Goal: Navigation & Orientation: Understand site structure

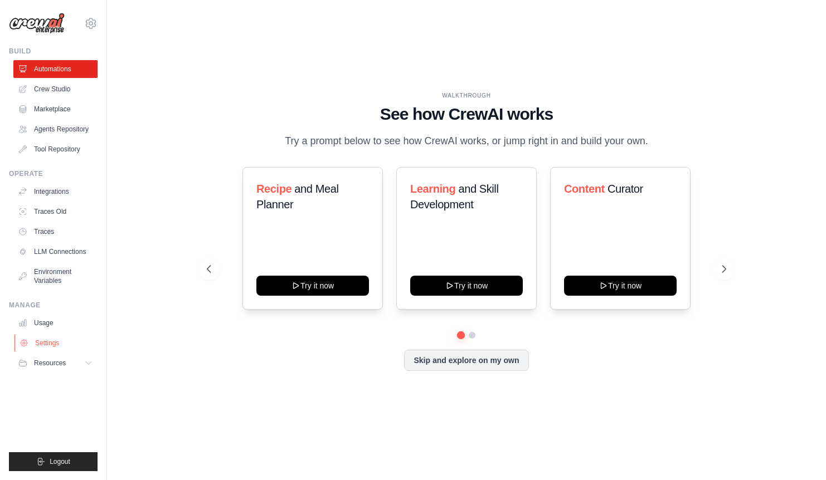
click at [47, 347] on link "Settings" at bounding box center [56, 343] width 84 height 18
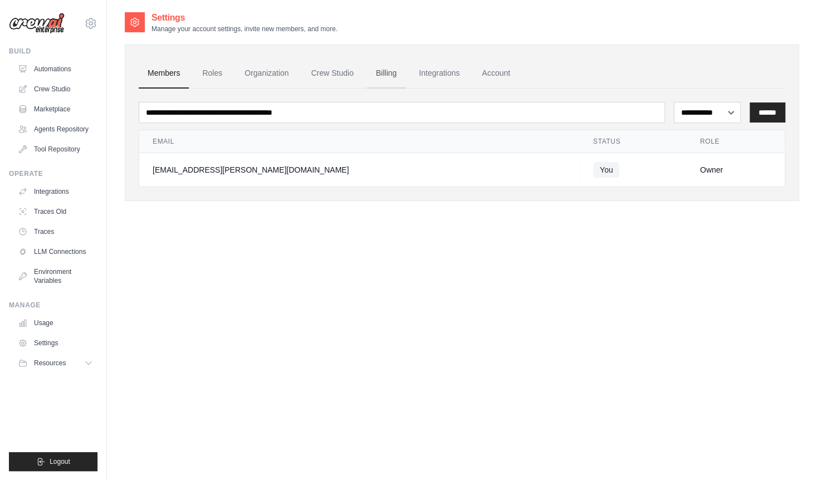
click at [386, 77] on link "Billing" at bounding box center [386, 74] width 38 height 30
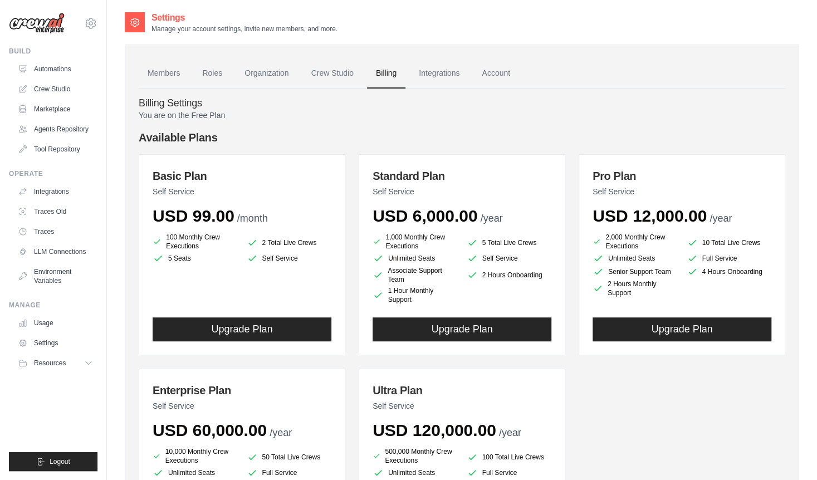
click at [663, 441] on div "Basic Plan Self Service USD 99.00 /month 100 Monthly Crew Executions 2 Total Li…" at bounding box center [462, 358] width 647 height 409
click at [167, 66] on link "Members" at bounding box center [164, 74] width 50 height 30
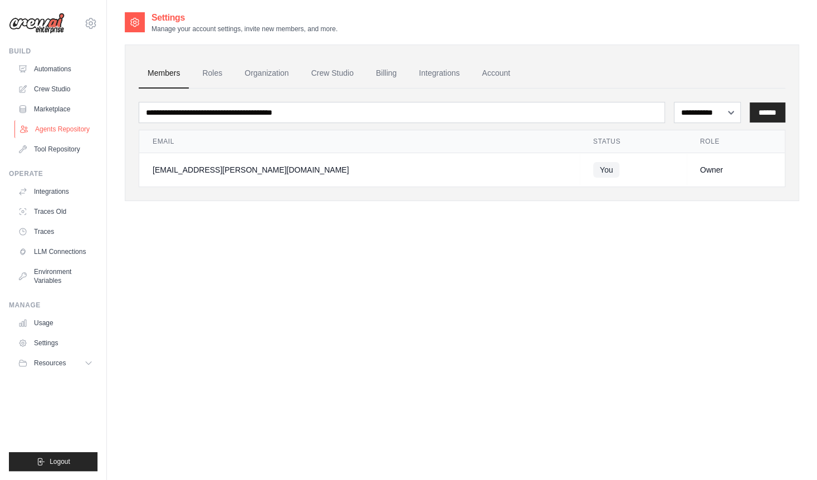
click at [65, 129] on link "Agents Repository" at bounding box center [56, 129] width 84 height 18
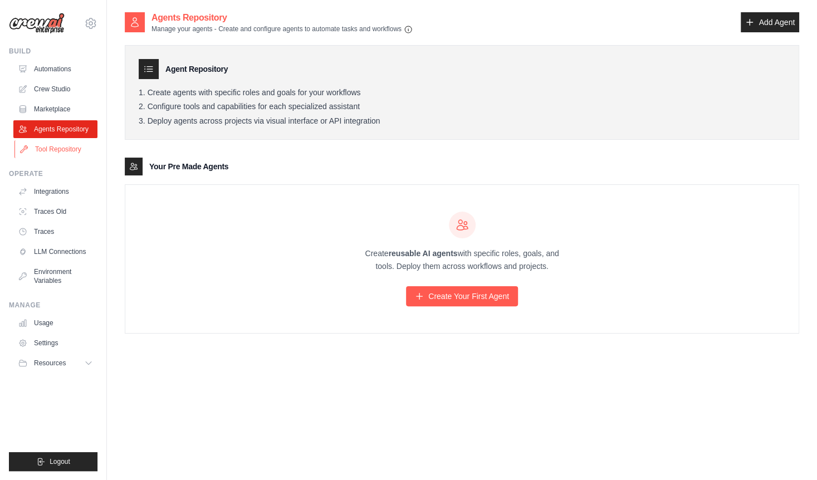
click at [62, 148] on link "Tool Repository" at bounding box center [56, 149] width 84 height 18
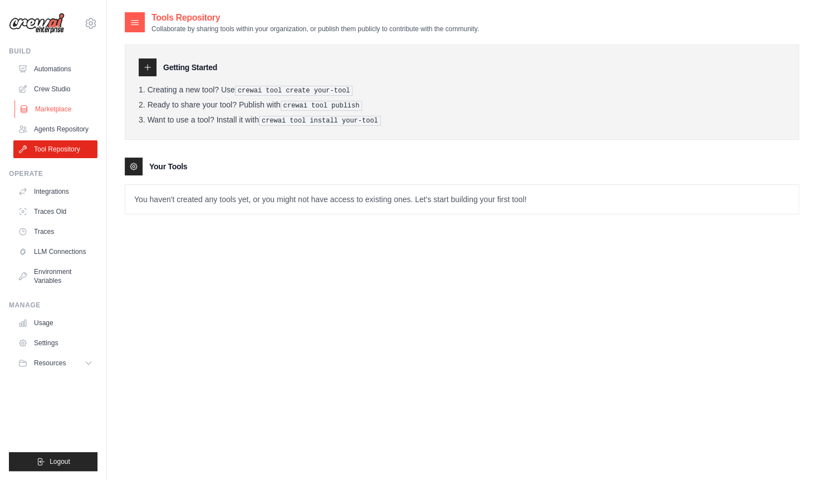
click at [56, 109] on link "Marketplace" at bounding box center [56, 109] width 84 height 18
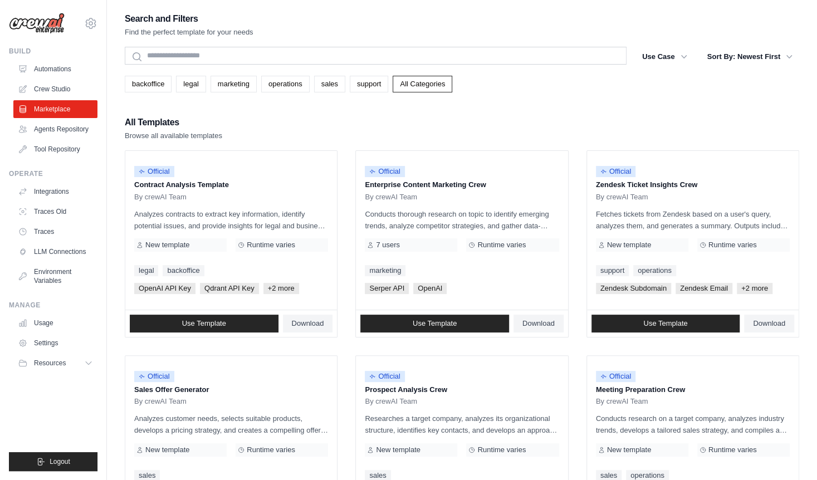
click at [303, 125] on div "All Templates Browse all available templates" at bounding box center [462, 128] width 675 height 27
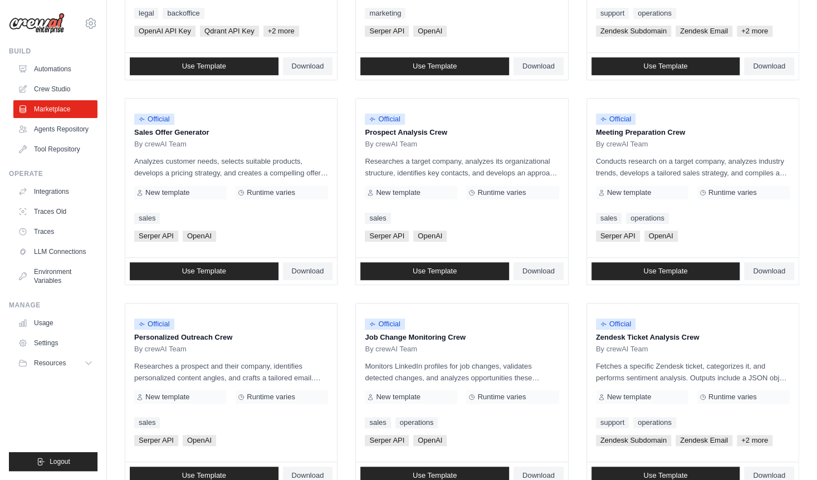
scroll to position [259, 0]
